Goal: Information Seeking & Learning: Learn about a topic

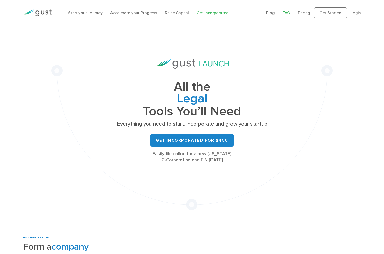
click at [282, 13] on link "FAQ" at bounding box center [286, 12] width 8 height 5
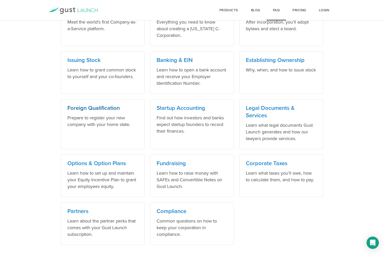
scroll to position [258, 0]
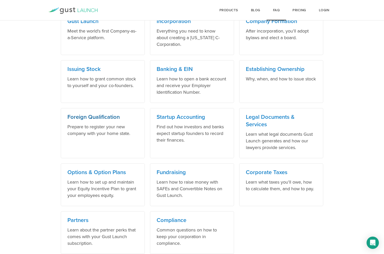
click at [84, 115] on h3 "Foreign Qualification" at bounding box center [102, 116] width 71 height 7
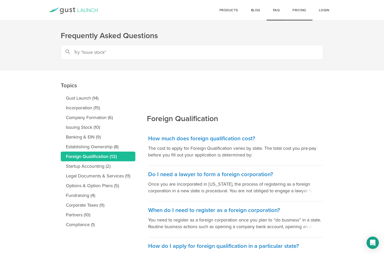
click at [300, 11] on link "Pricing" at bounding box center [299, 10] width 26 height 20
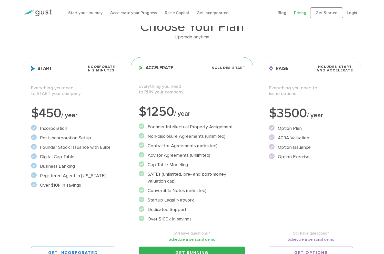
scroll to position [77, 0]
